Goal: Task Accomplishment & Management: Use online tool/utility

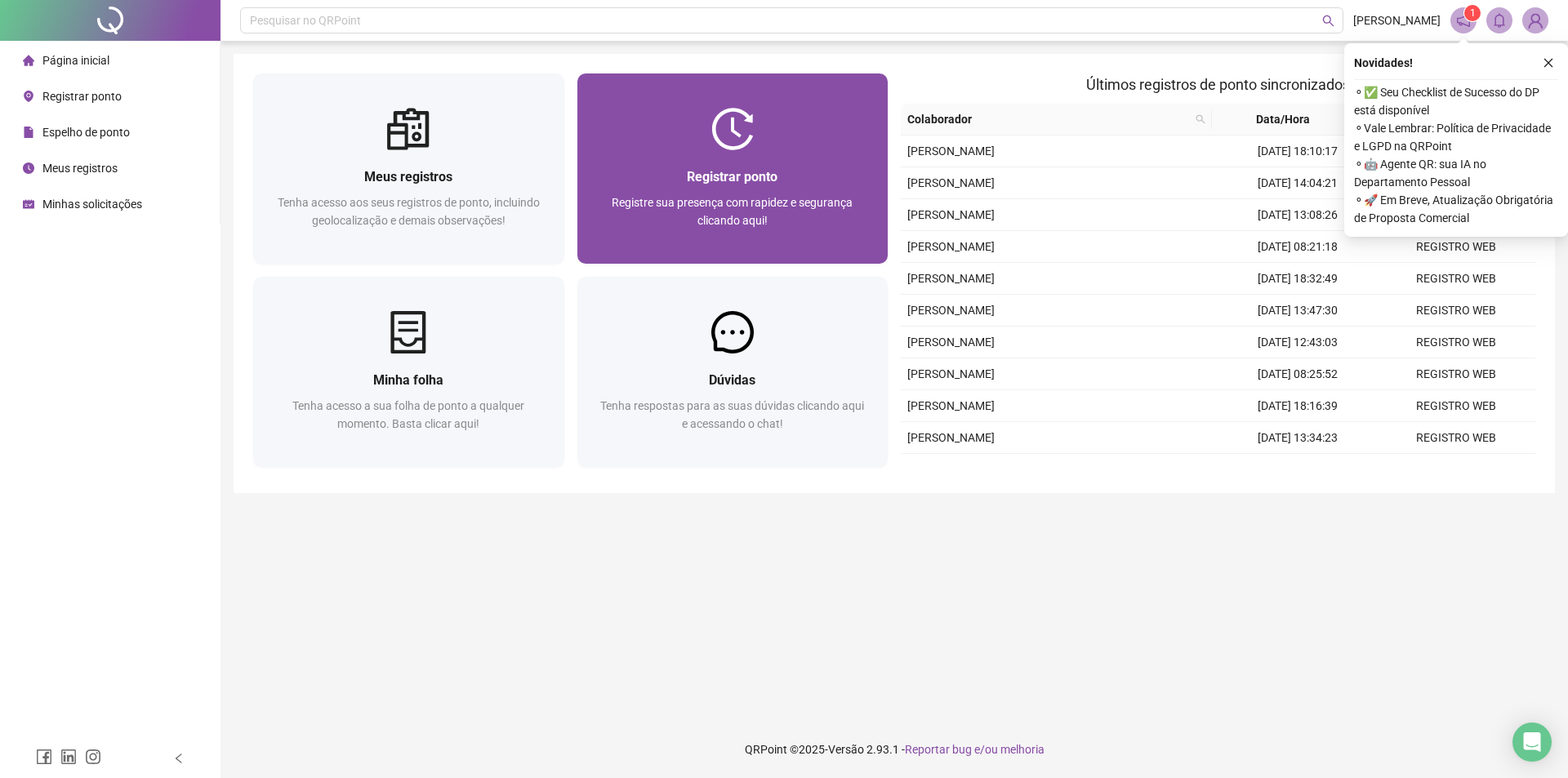
click at [743, 155] on div "Registrar ponto Registre sua presença com rapidez e segurança clicando aqui!" at bounding box center [732, 207] width 311 height 113
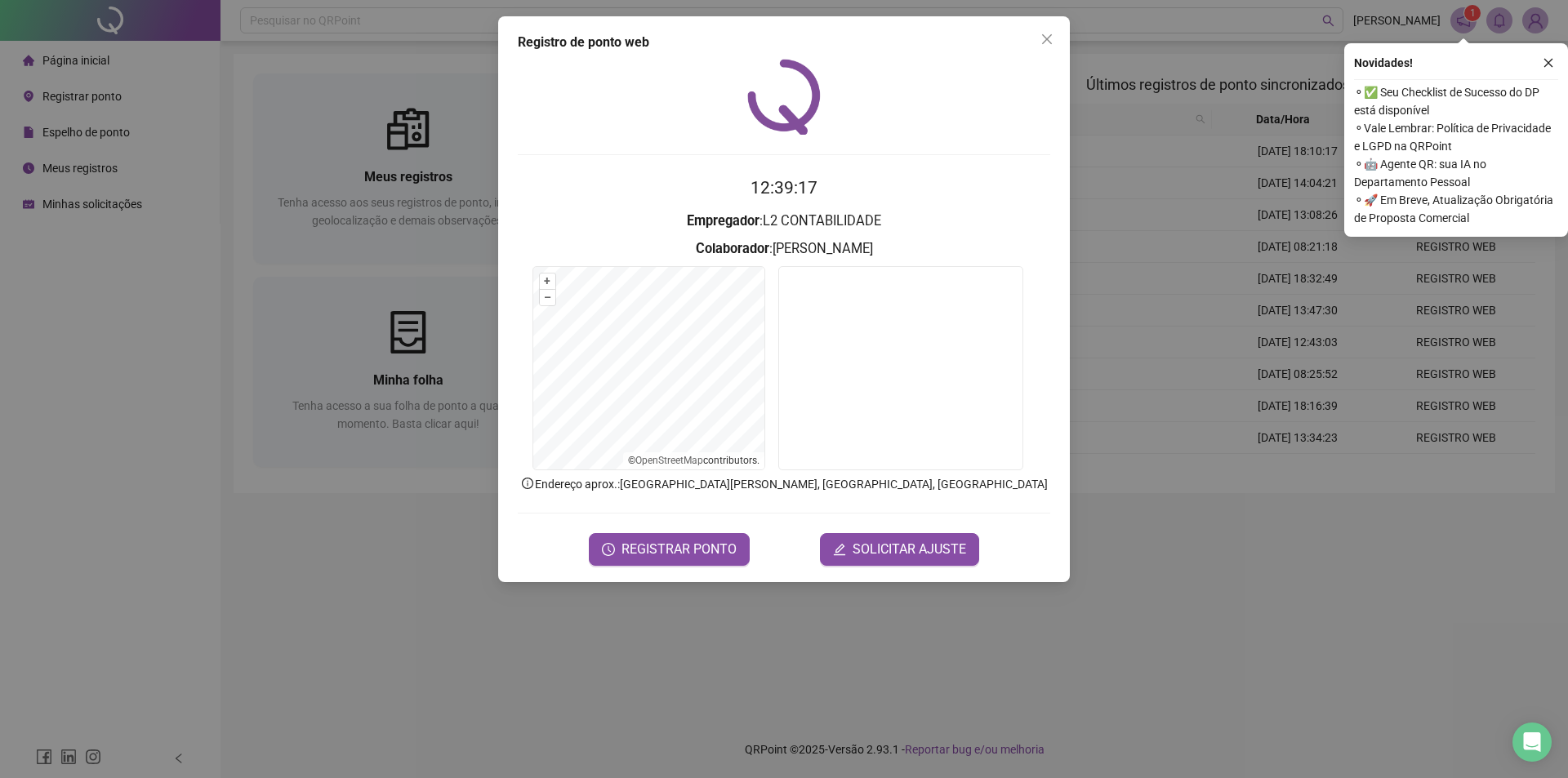
click at [1547, 66] on icon "close" at bounding box center [1548, 63] width 11 height 11
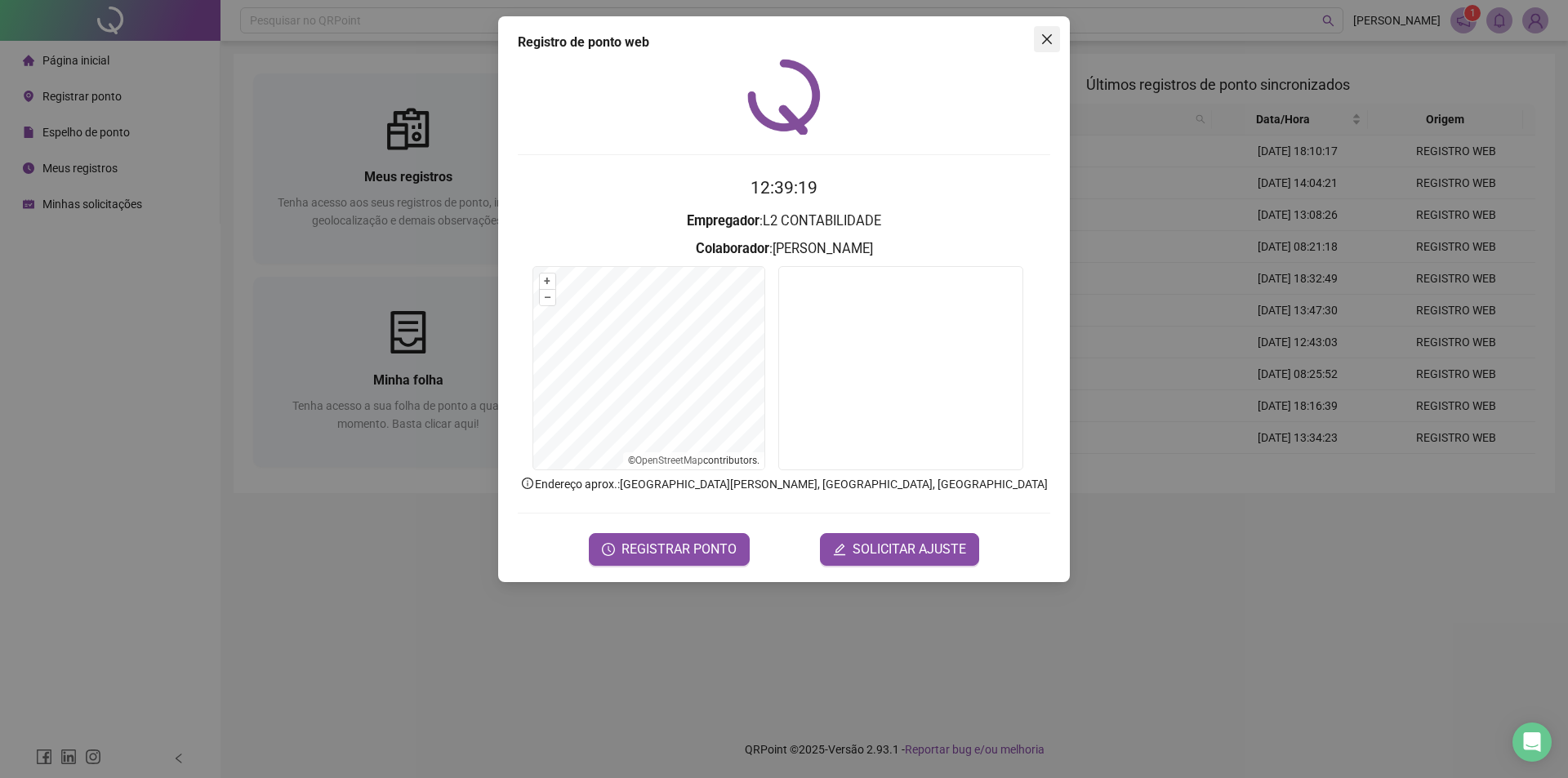
click at [1042, 32] on icon "close" at bounding box center [1047, 39] width 13 height 13
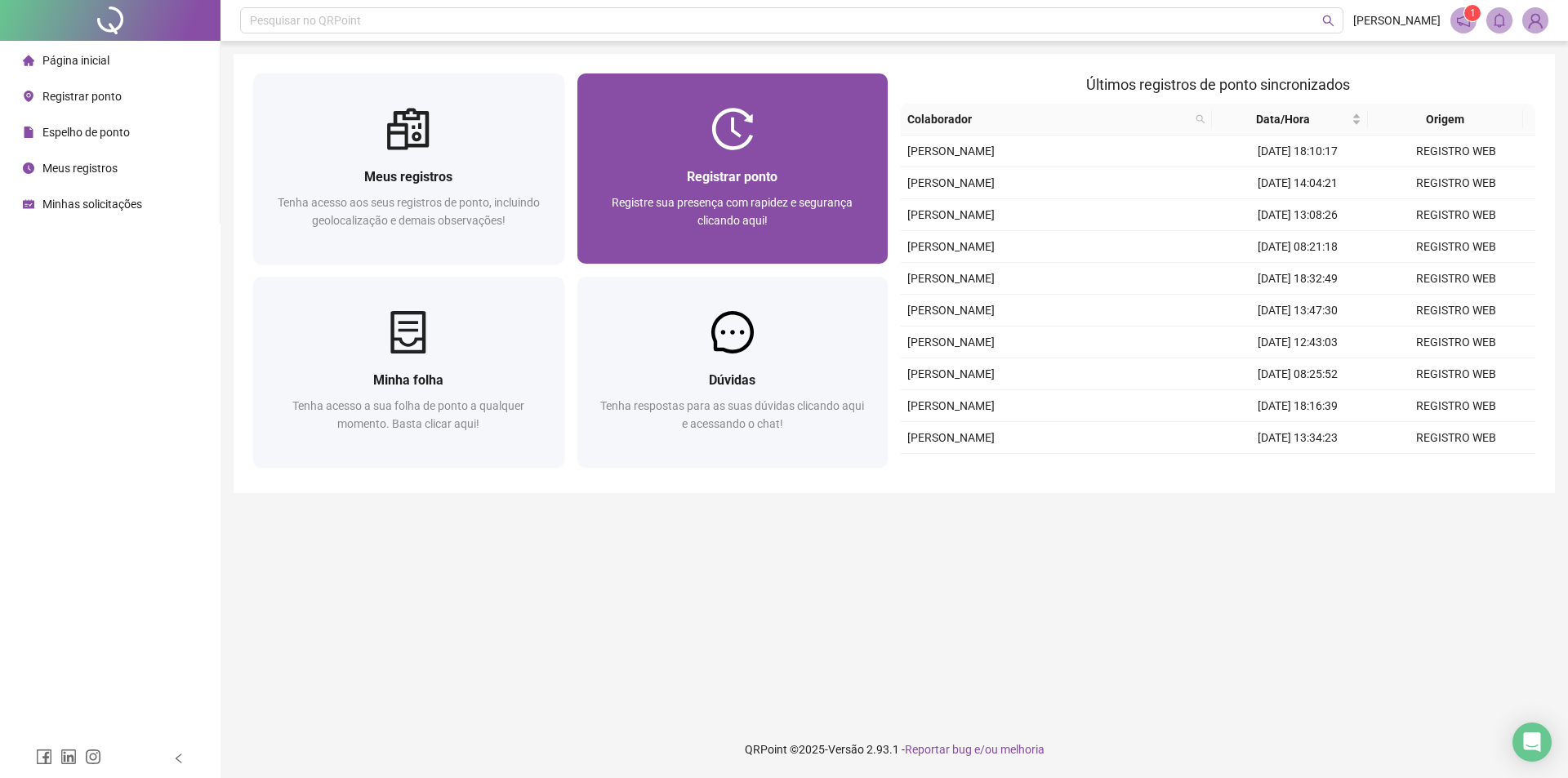
click at [681, 142] on div at bounding box center [732, 129] width 311 height 43
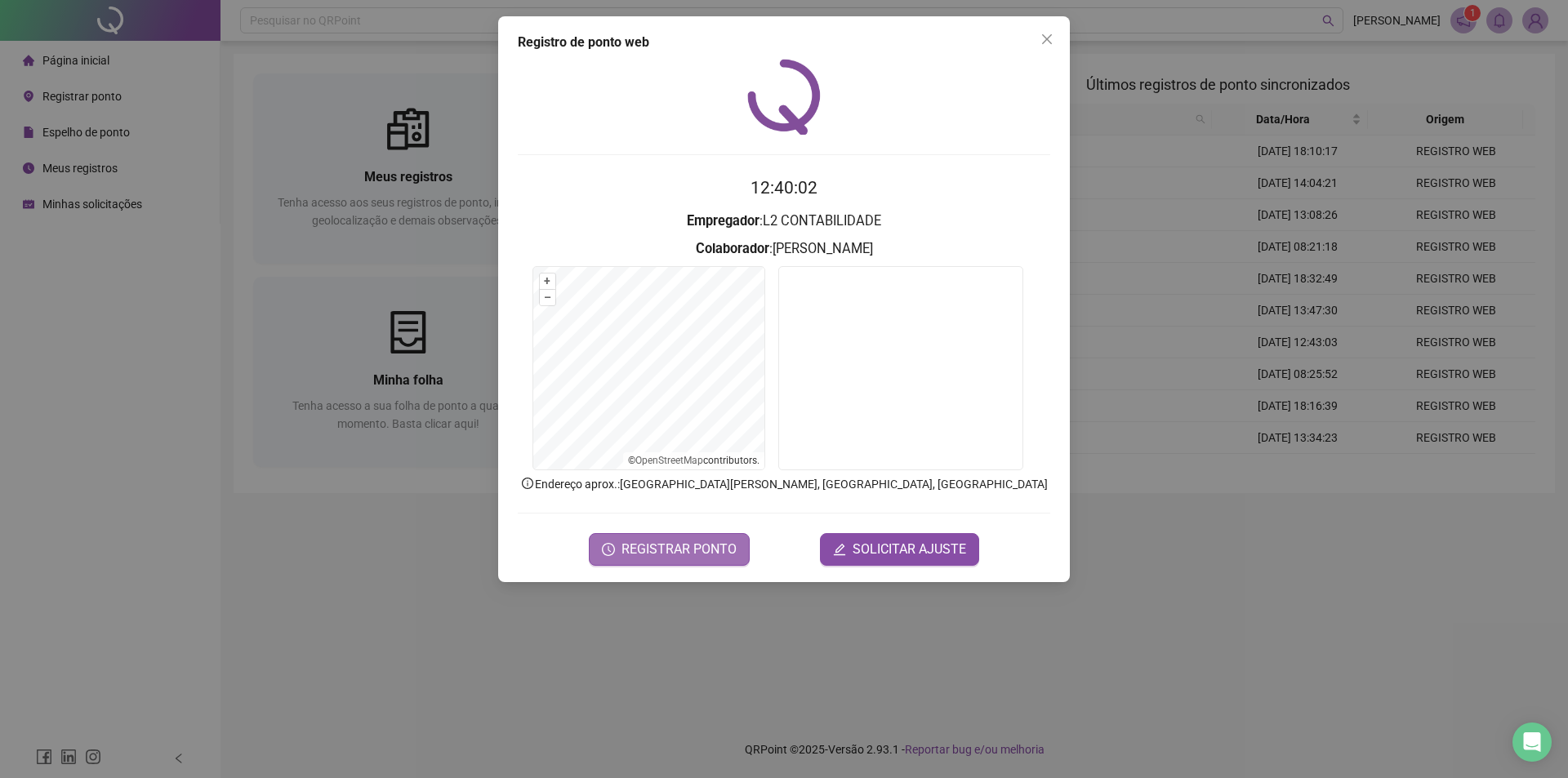
click at [672, 548] on span "REGISTRAR PONTO" at bounding box center [679, 549] width 115 height 19
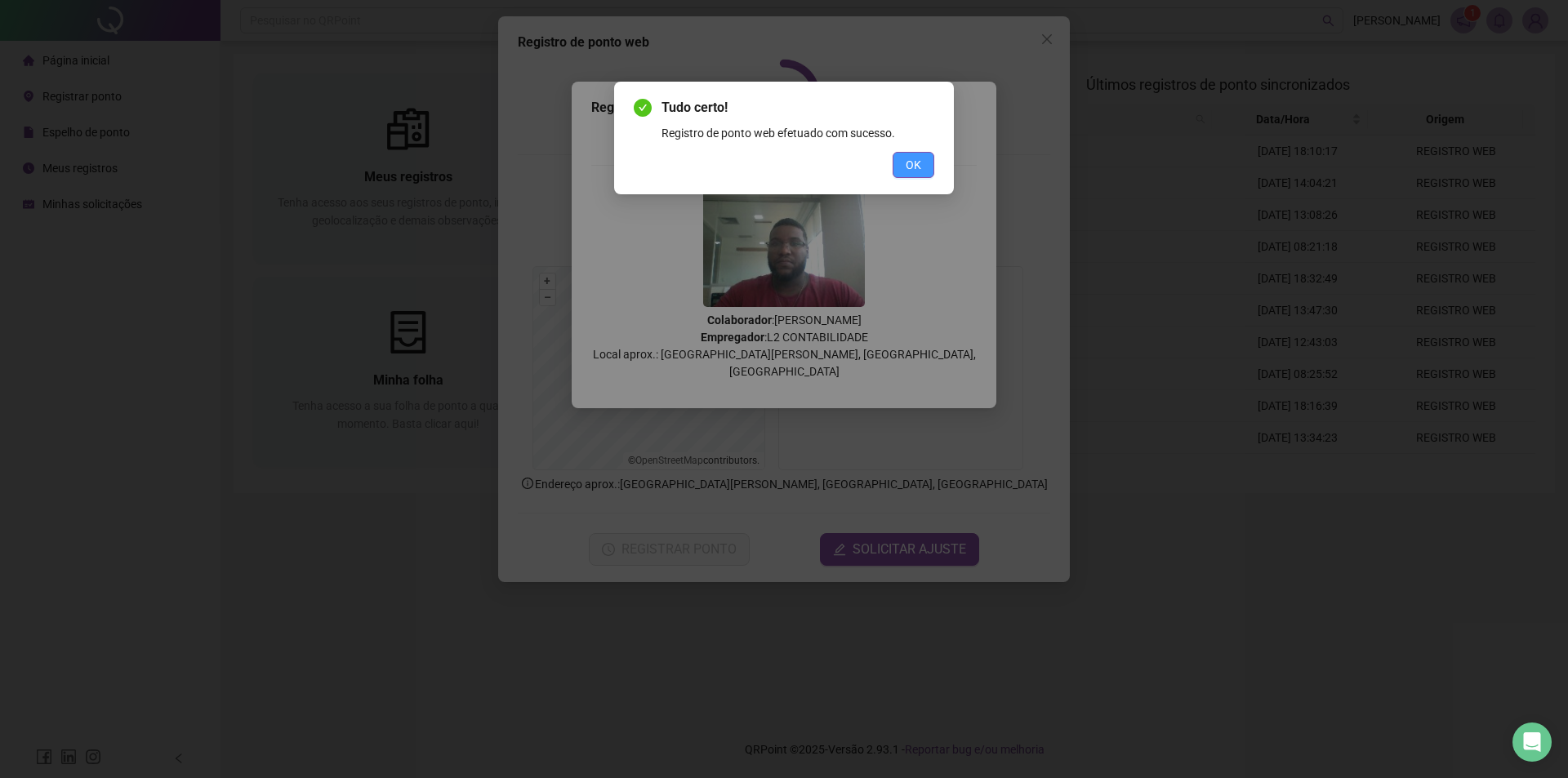
click at [921, 158] on button "OK" at bounding box center [913, 165] width 42 height 26
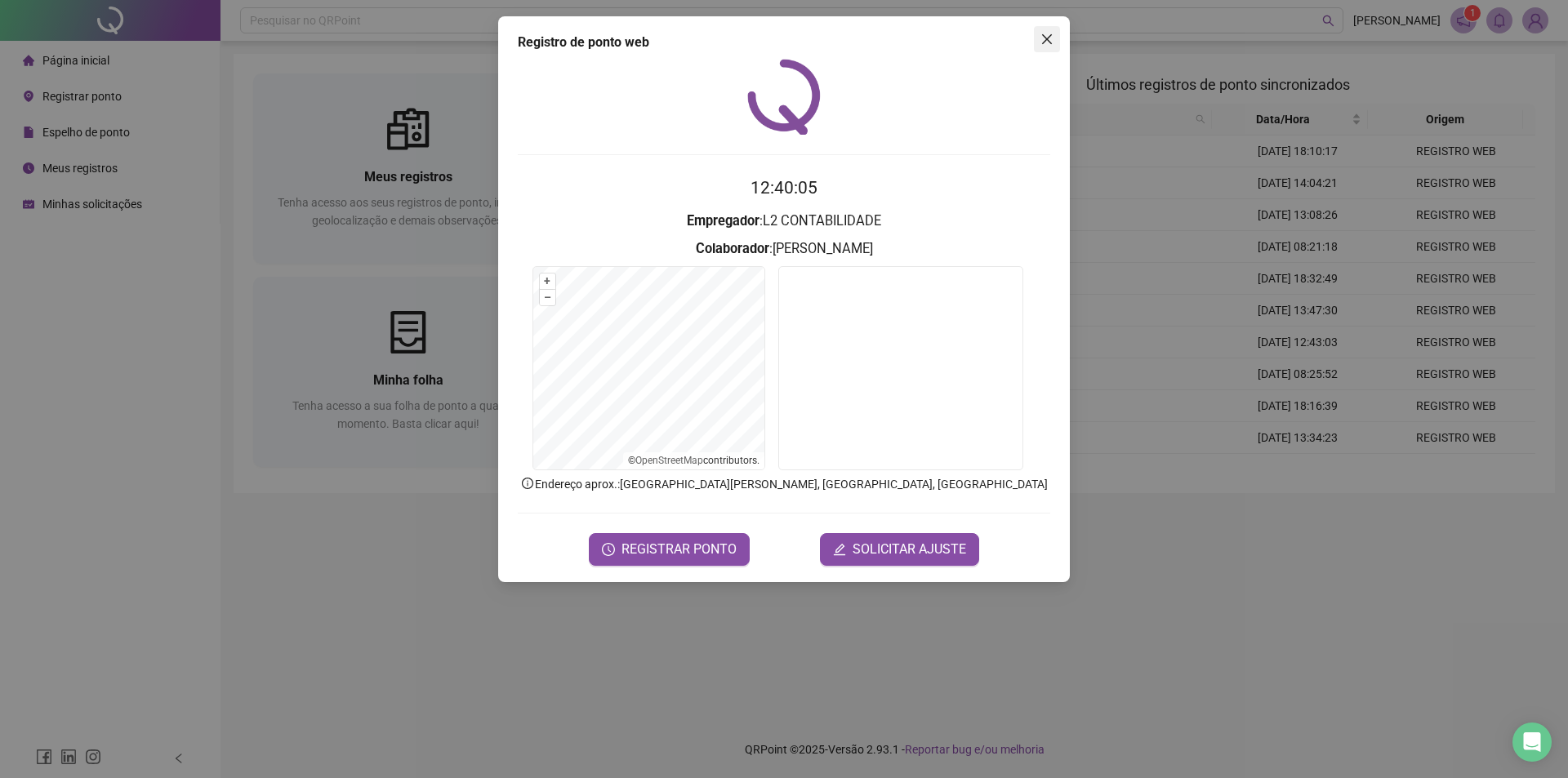
click at [1051, 42] on icon "close" at bounding box center [1047, 39] width 13 height 13
